Goal: Information Seeking & Learning: Understand process/instructions

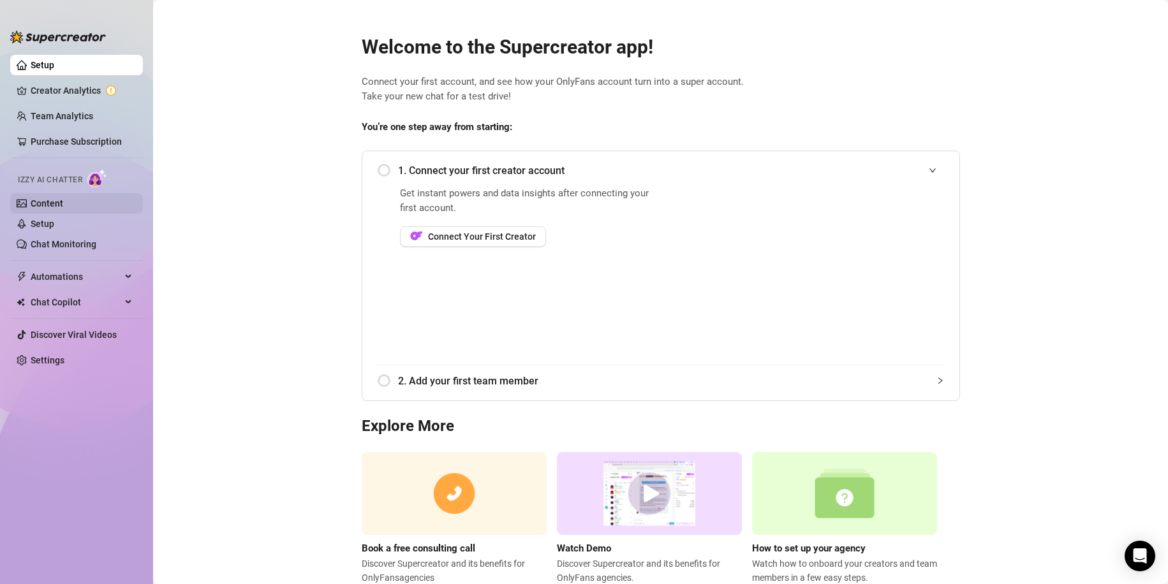
click at [53, 202] on link "Content" at bounding box center [47, 203] width 33 height 10
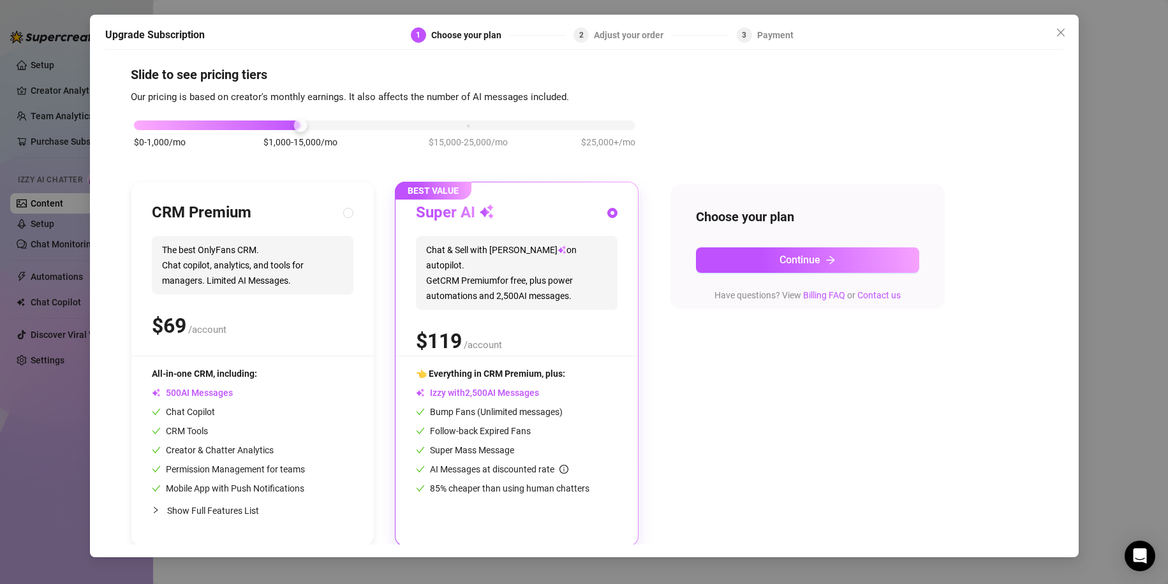
scroll to position [10, 0]
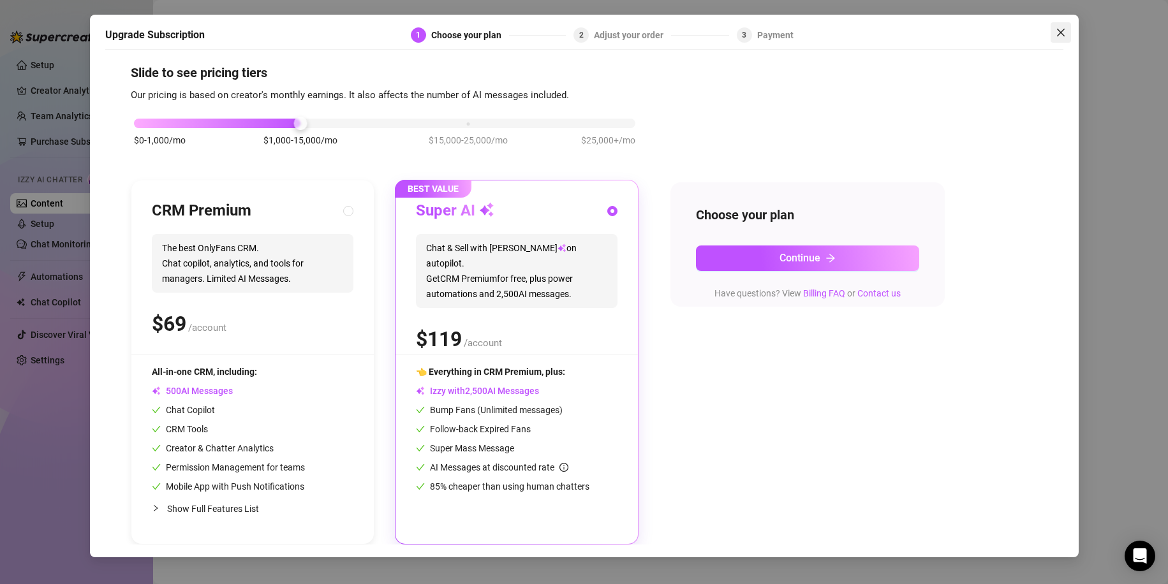
click at [1060, 32] on icon "close" at bounding box center [1060, 33] width 8 height 8
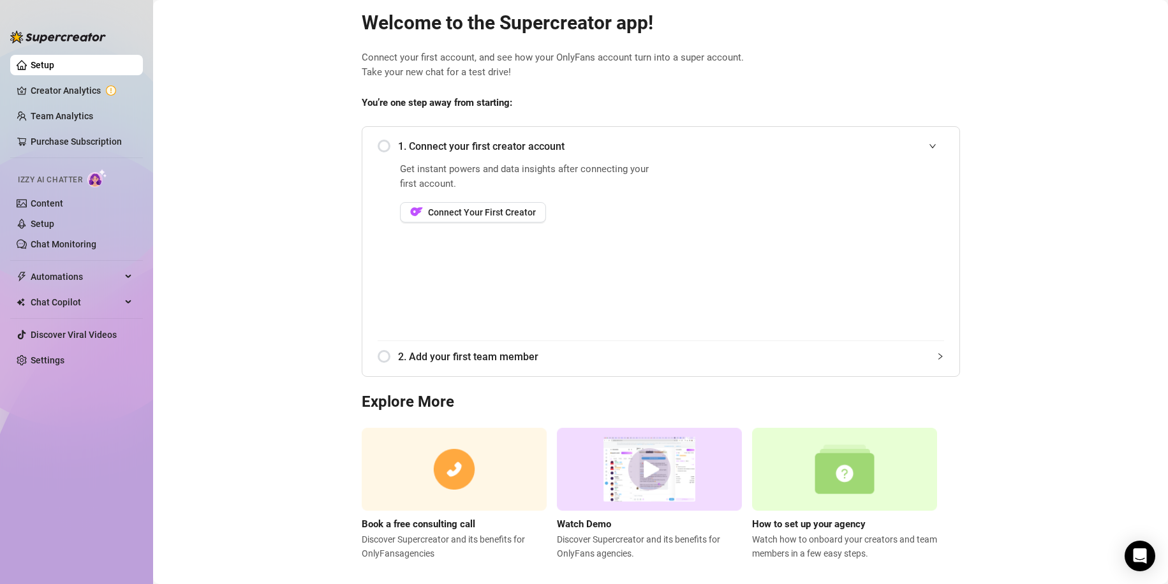
scroll to position [39, 0]
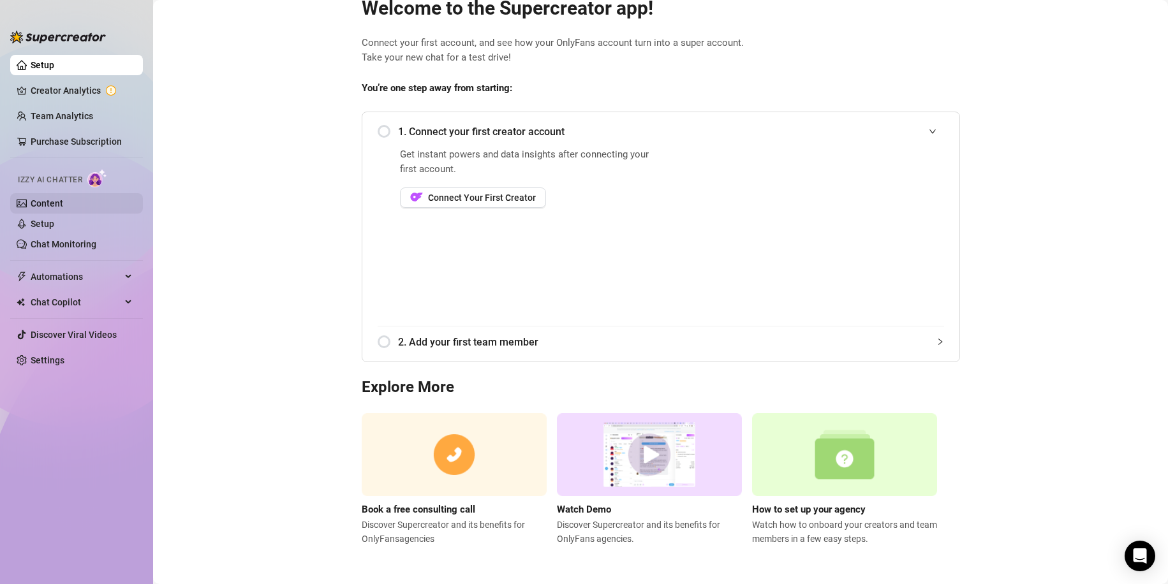
click at [45, 203] on link "Content" at bounding box center [47, 203] width 33 height 10
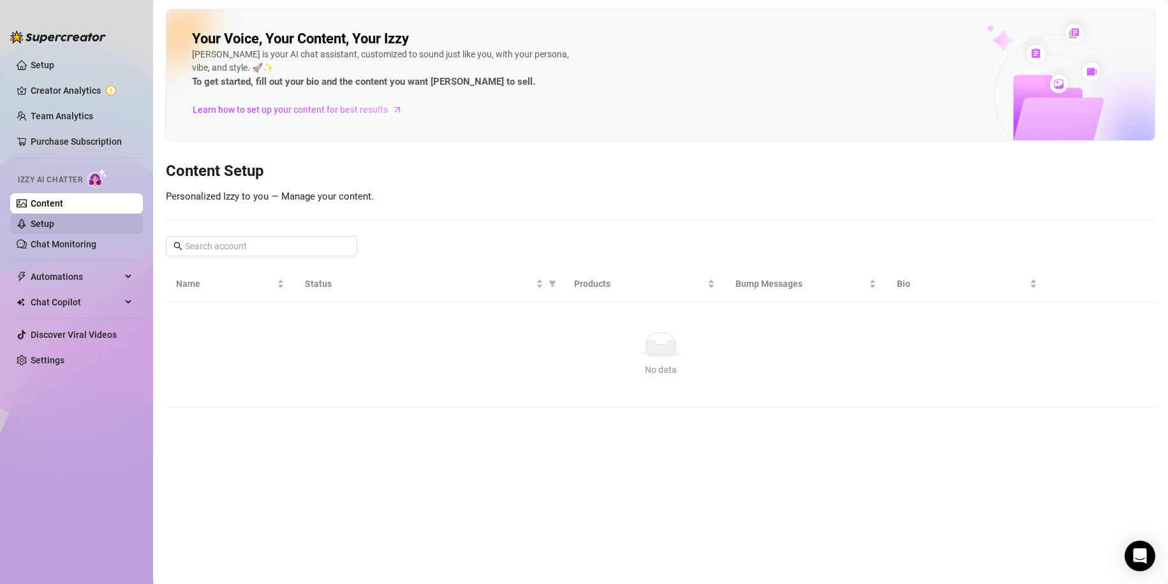
click at [45, 221] on link "Setup" at bounding box center [43, 224] width 24 height 10
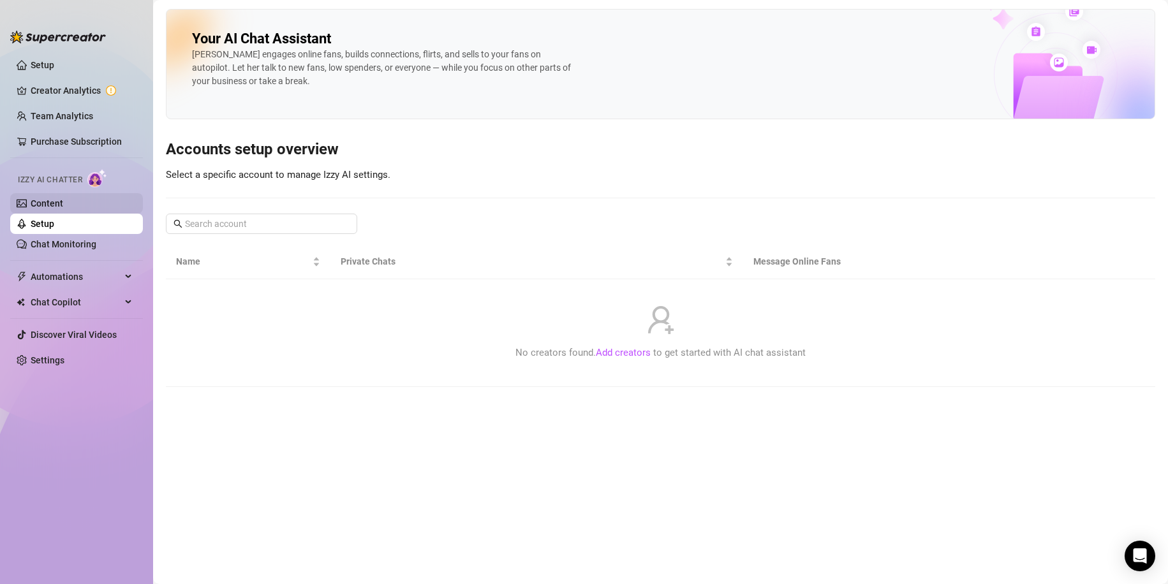
click at [54, 201] on link "Content" at bounding box center [47, 203] width 33 height 10
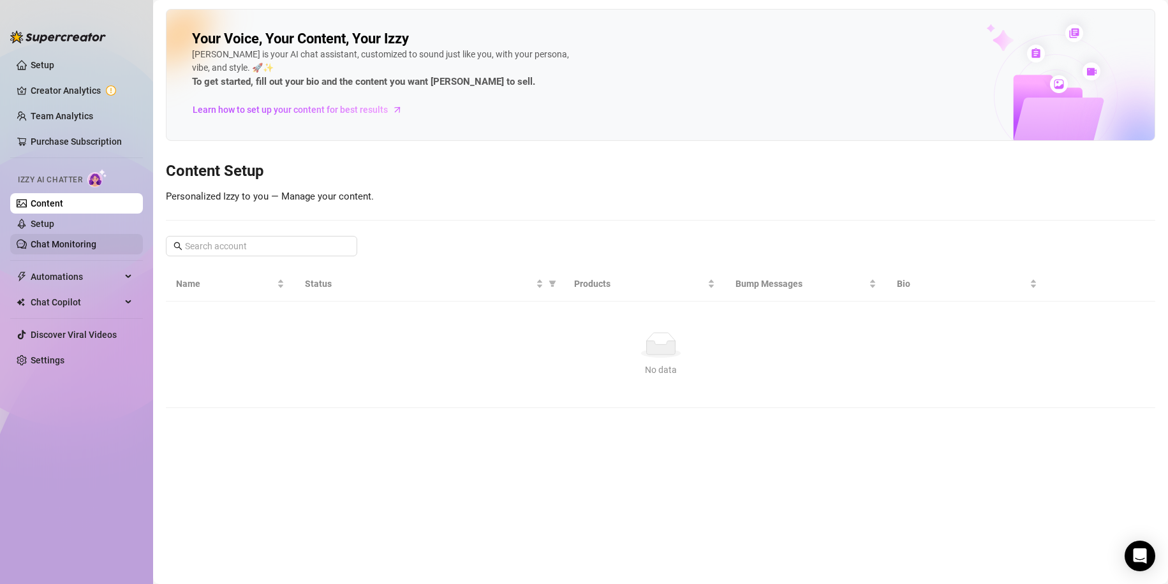
click at [68, 243] on link "Chat Monitoring" at bounding box center [64, 244] width 66 height 10
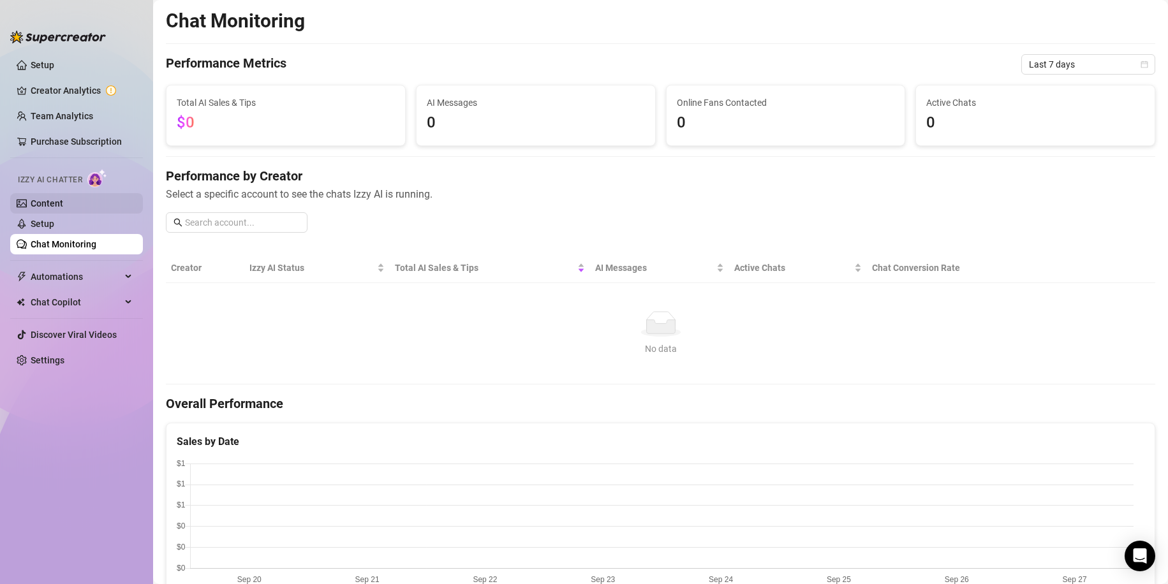
click at [63, 205] on link "Content" at bounding box center [47, 203] width 33 height 10
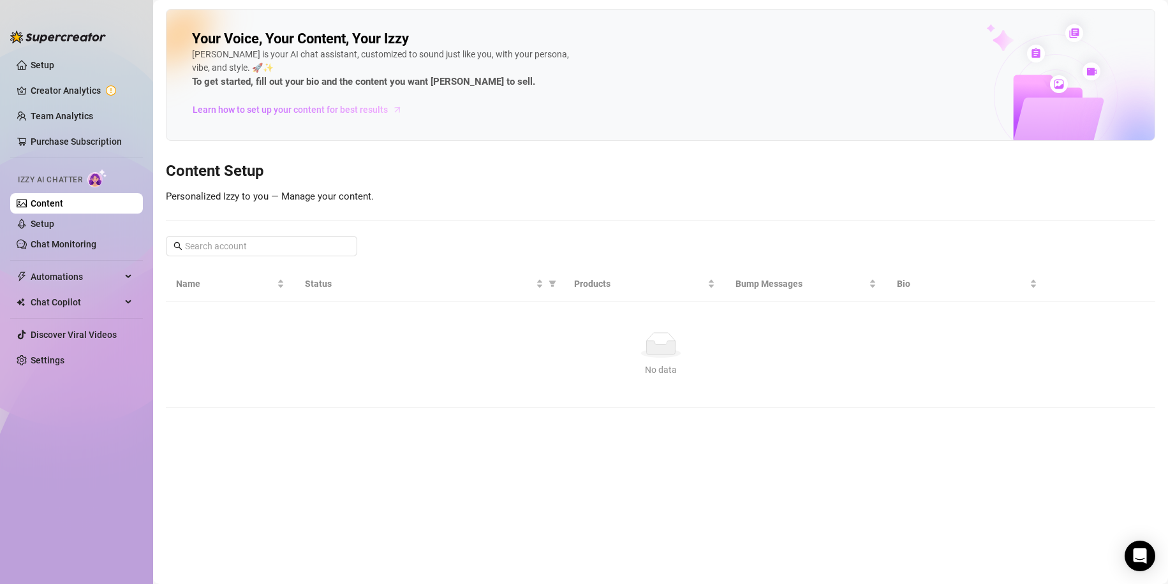
click at [321, 113] on span "Learn how to set up your content for best results" at bounding box center [290, 110] width 195 height 14
